Goal: Information Seeking & Learning: Learn about a topic

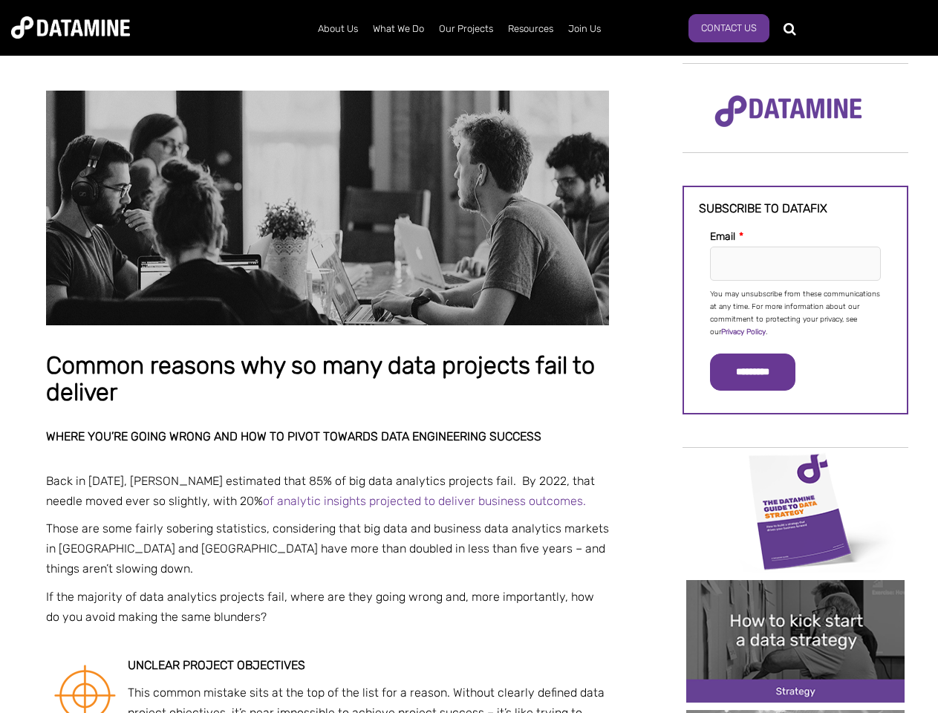
click at [795, 312] on p "You may unsubscribe from these communications at any time. For more information…" at bounding box center [795, 313] width 171 height 51
click at [761, 372] on input "*********" at bounding box center [752, 372] width 85 height 37
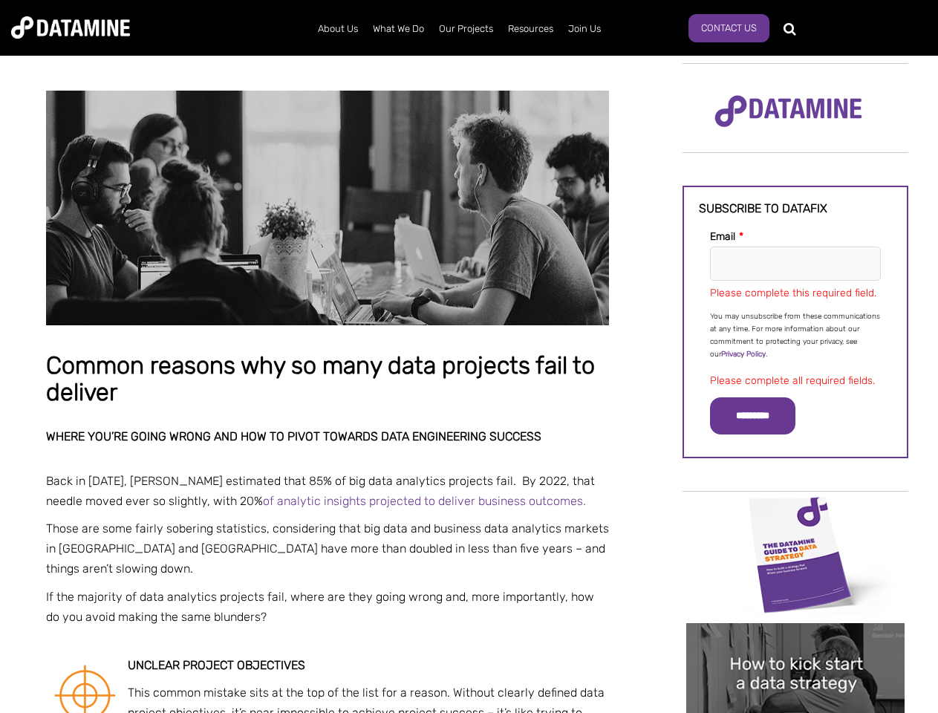
click at [795, 510] on img "Image grid with {{ image_count }} images." at bounding box center [795, 554] width 218 height 123
click at [795, 510] on div "✕" at bounding box center [469, 356] width 938 height 713
click at [795, 641] on div "✕" at bounding box center [469, 356] width 938 height 713
click at [795, 641] on img "Image grid with {{ image_count }} images." at bounding box center [795, 684] width 218 height 123
click at [795, 711] on div "✕" at bounding box center [469, 356] width 938 height 713
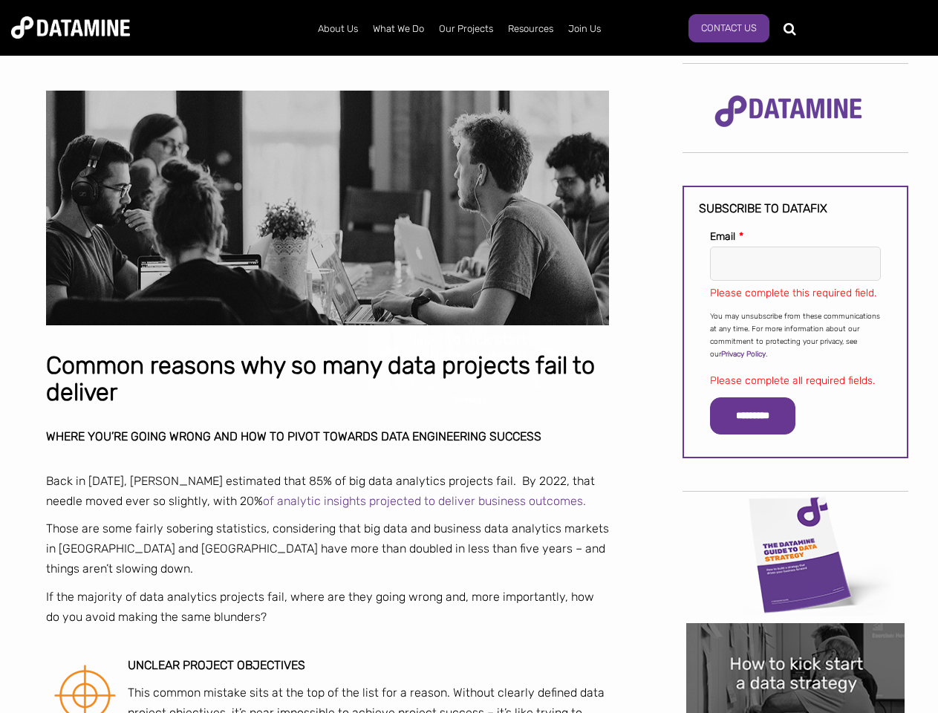
click at [795, 711] on div "✕" at bounding box center [469, 356] width 938 height 713
